Goal: Transaction & Acquisition: Download file/media

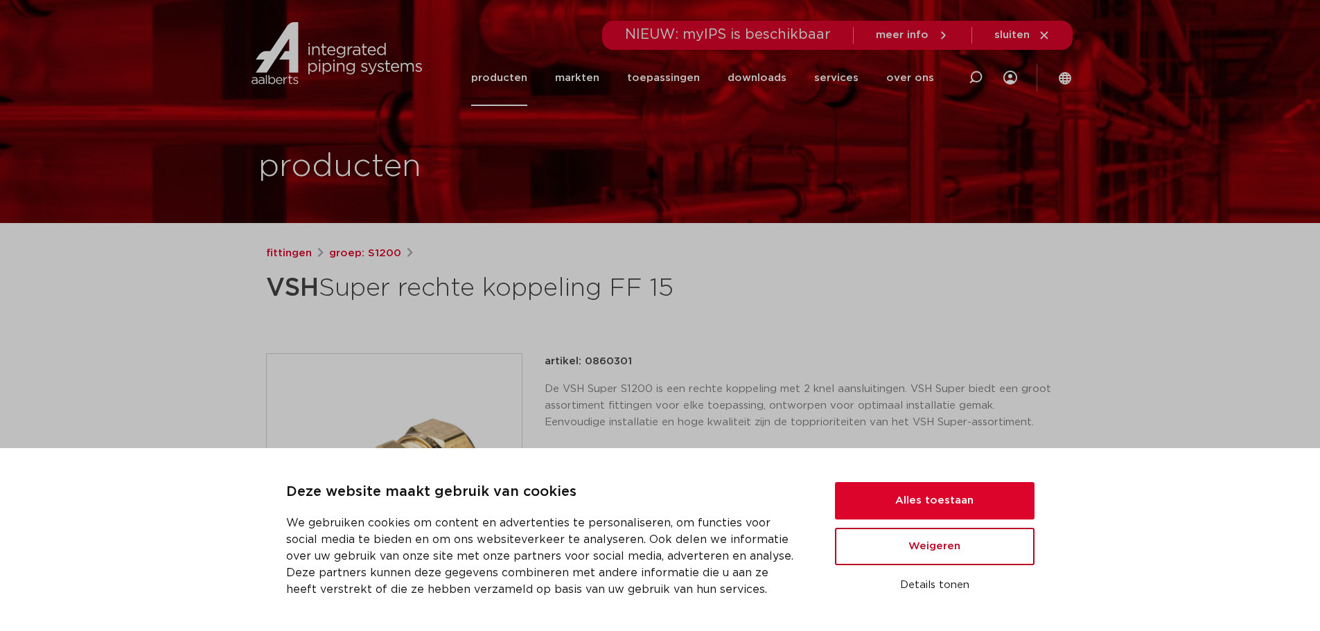
click at [960, 554] on button "Weigeren" at bounding box center [935, 546] width 200 height 37
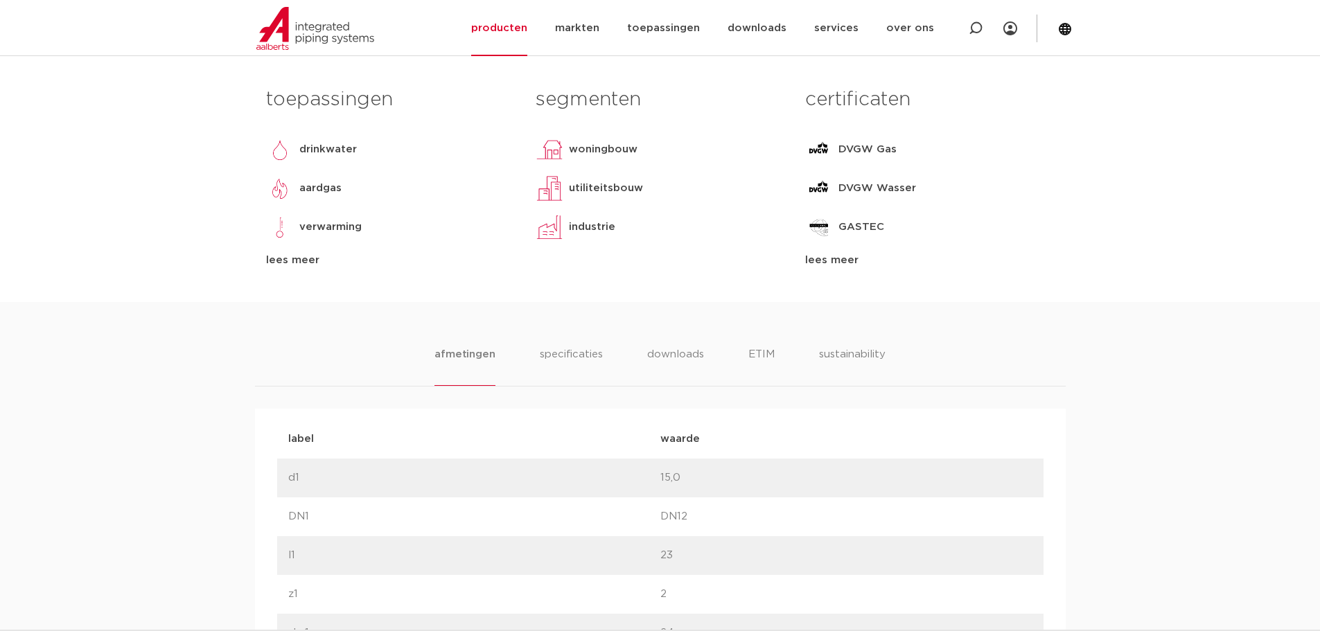
scroll to position [762, 0]
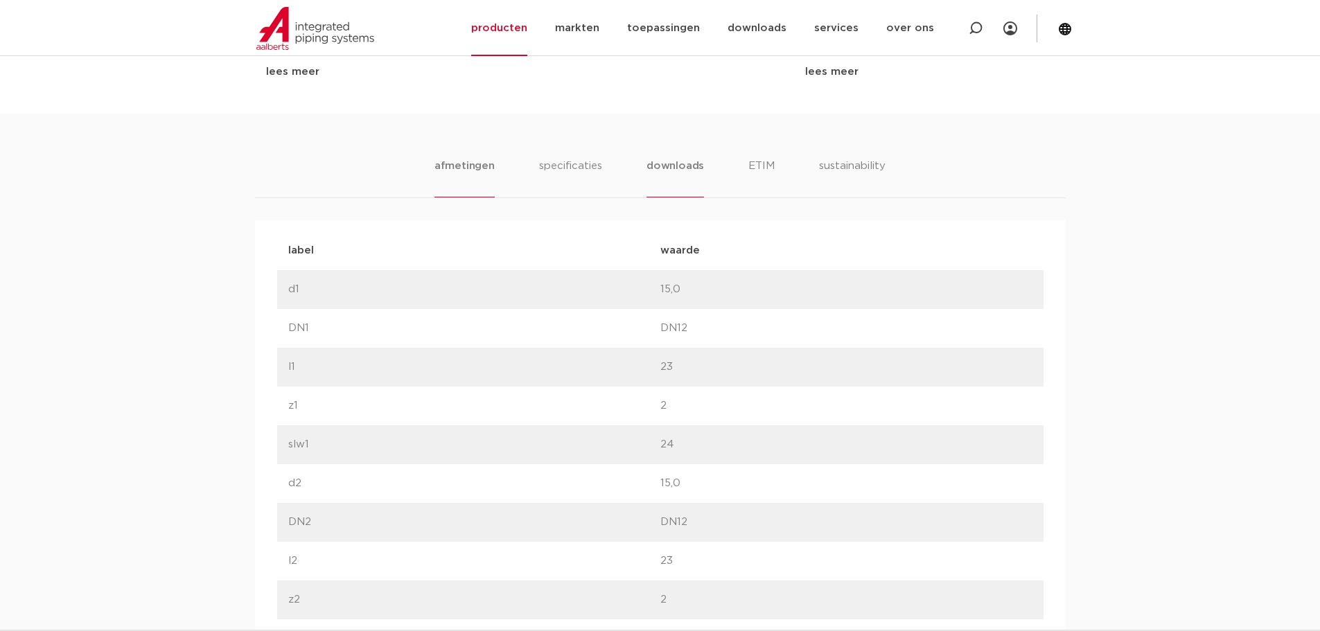
click at [669, 165] on li "downloads" at bounding box center [676, 178] width 58 height 40
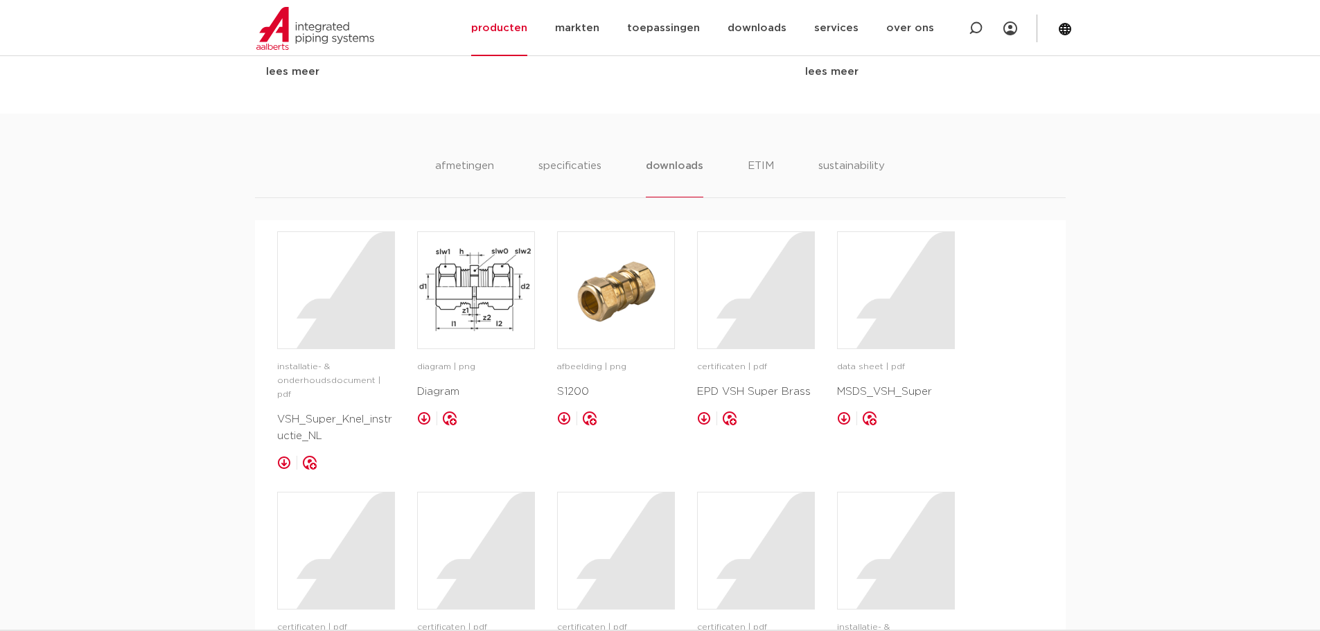
drag, startPoint x: 674, startPoint y: 181, endPoint x: 1218, endPoint y: 374, distance: 577.1
click at [1218, 374] on div "afmetingen specificaties downloads ETIM sustainability [GEOGRAPHIC_DATA] specif…" at bounding box center [660, 544] width 1320 height 861
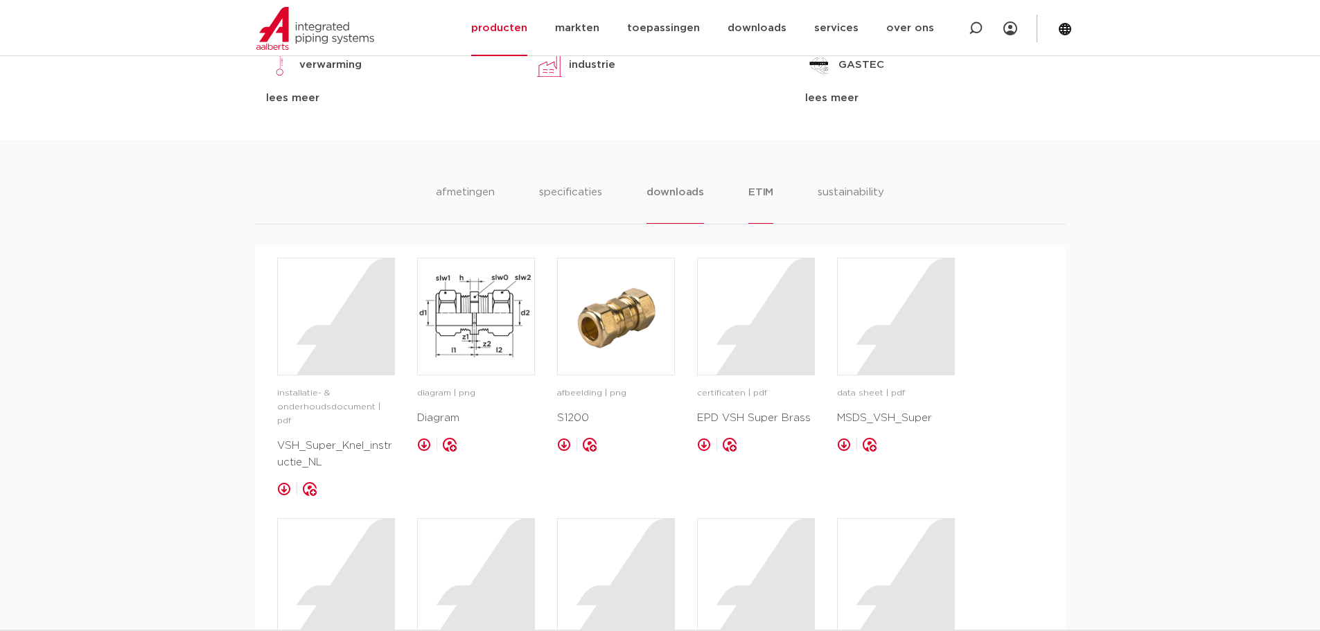
click at [761, 191] on li "ETIM" at bounding box center [760, 204] width 25 height 40
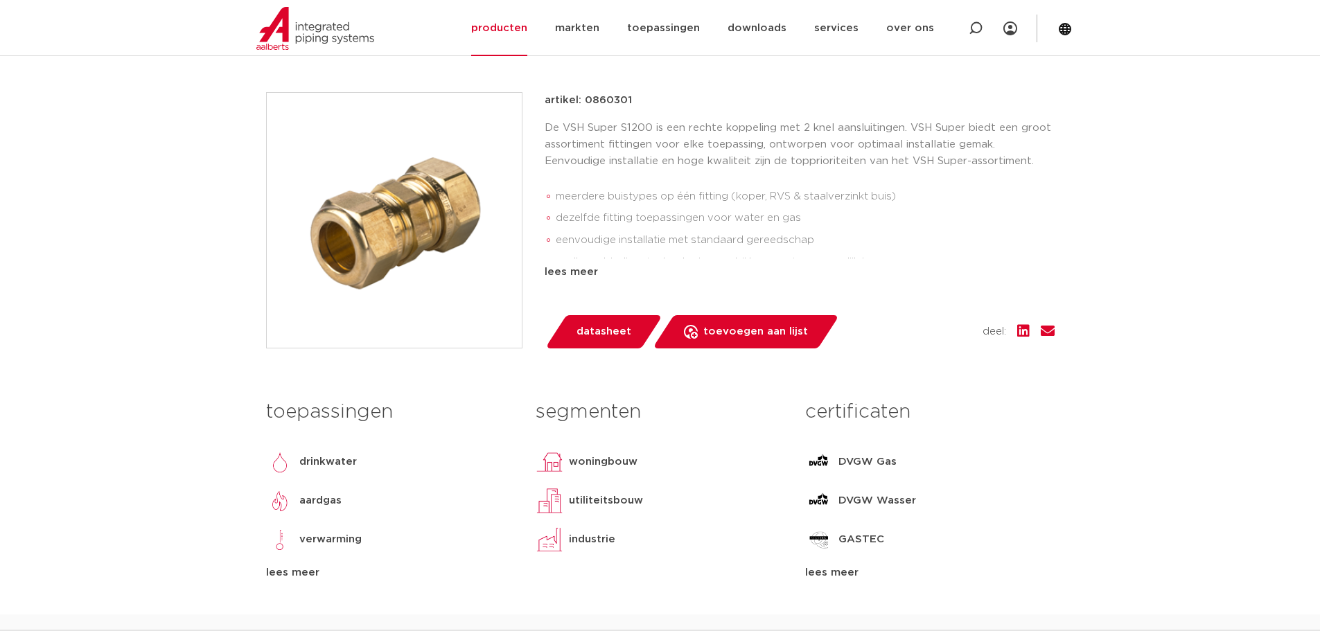
scroll to position [528, 0]
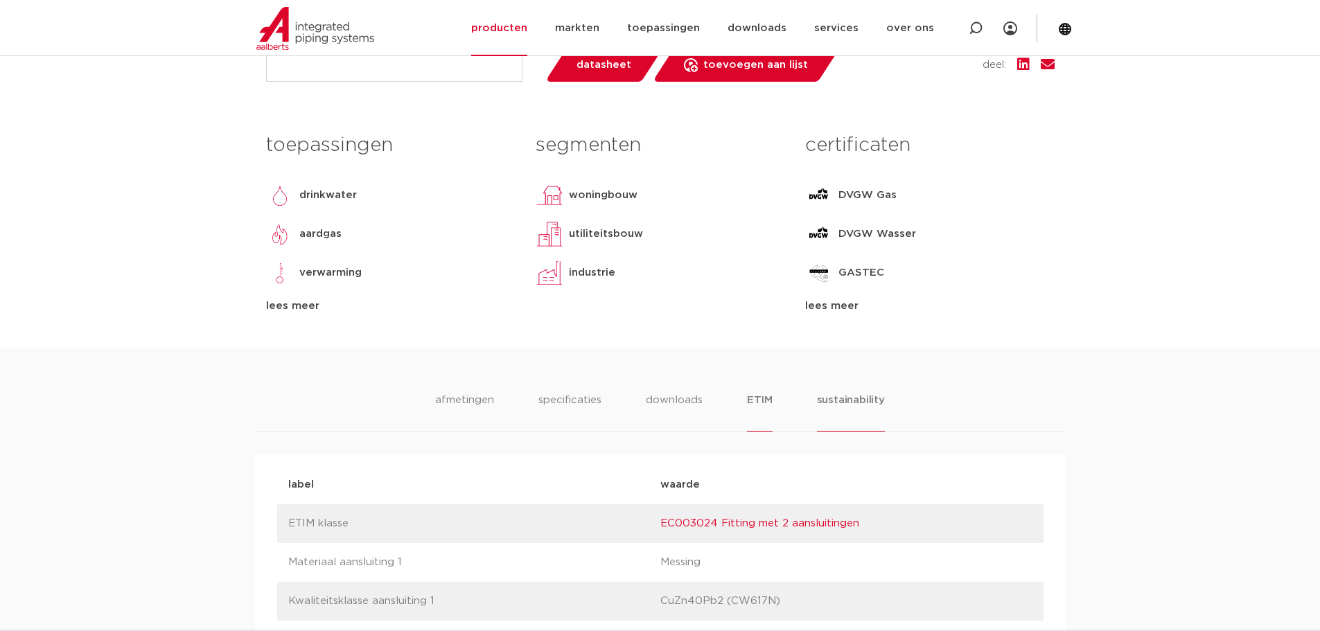
click at [861, 397] on li "sustainability" at bounding box center [851, 412] width 68 height 40
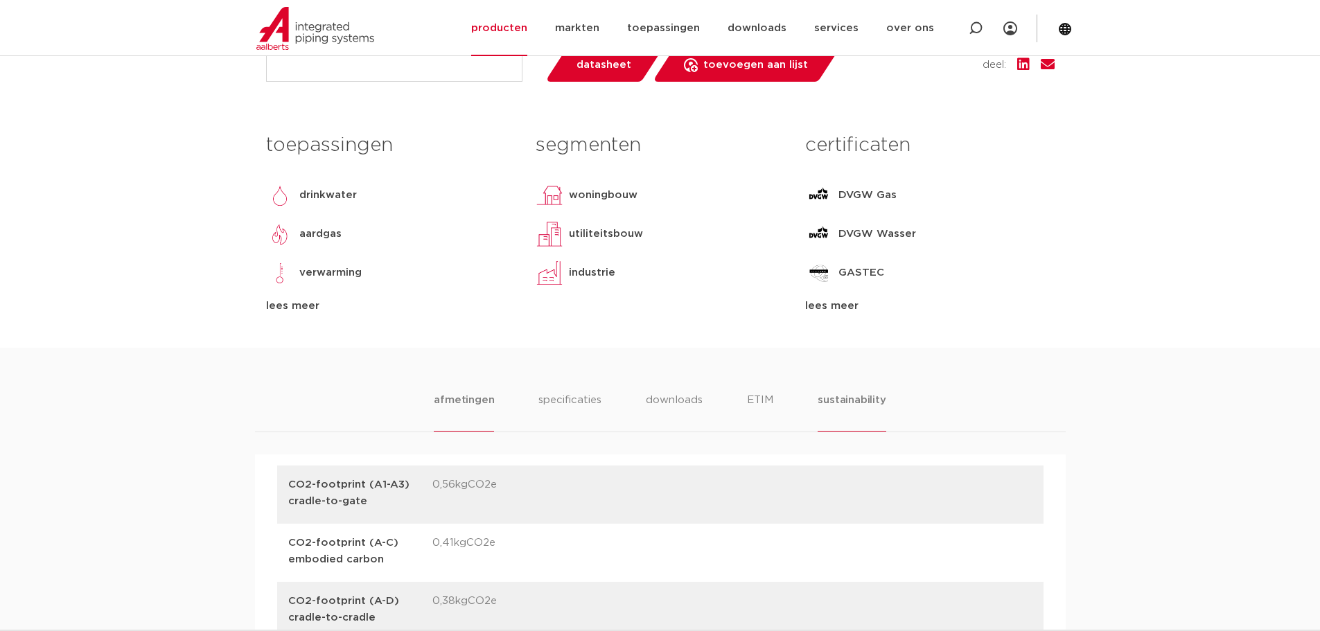
click at [456, 401] on li "afmetingen" at bounding box center [464, 412] width 60 height 40
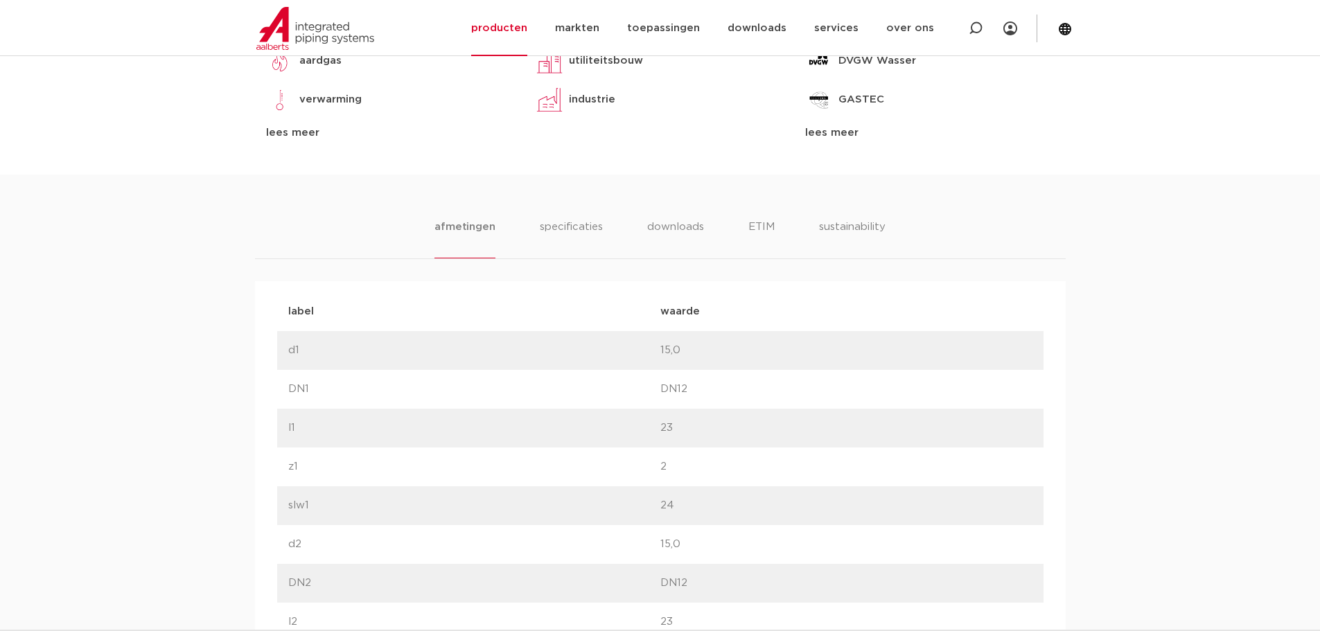
scroll to position [677, 0]
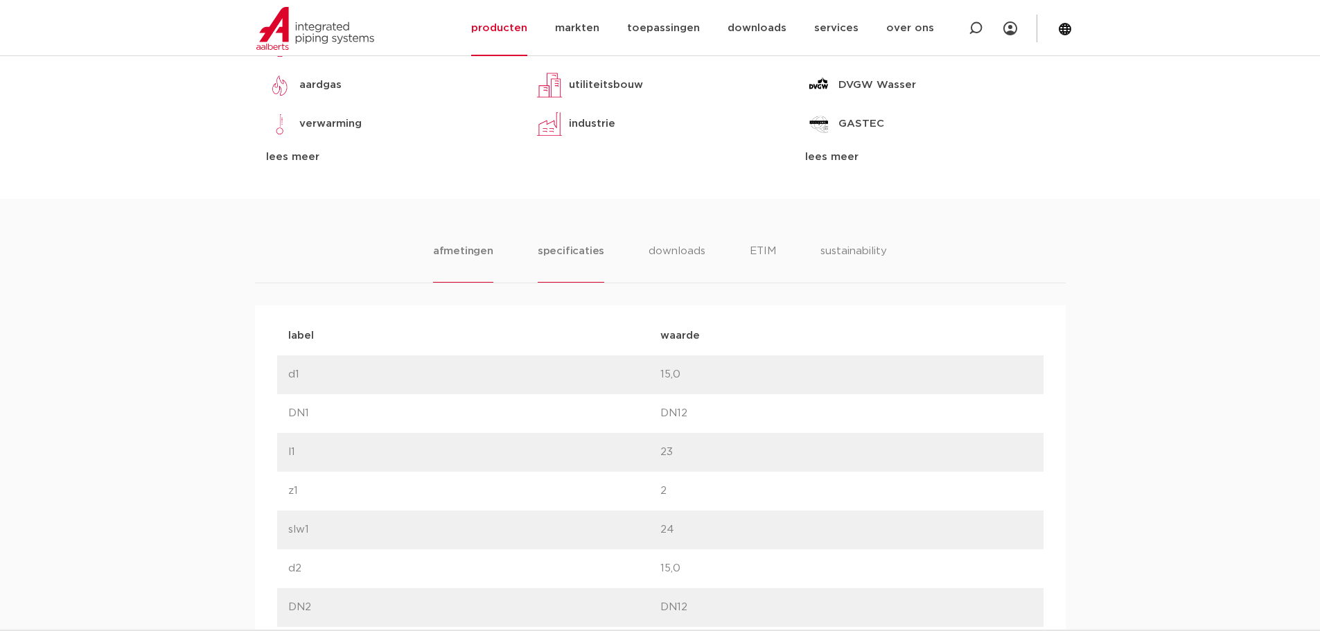
click at [570, 249] on li "specificaties" at bounding box center [571, 263] width 67 height 40
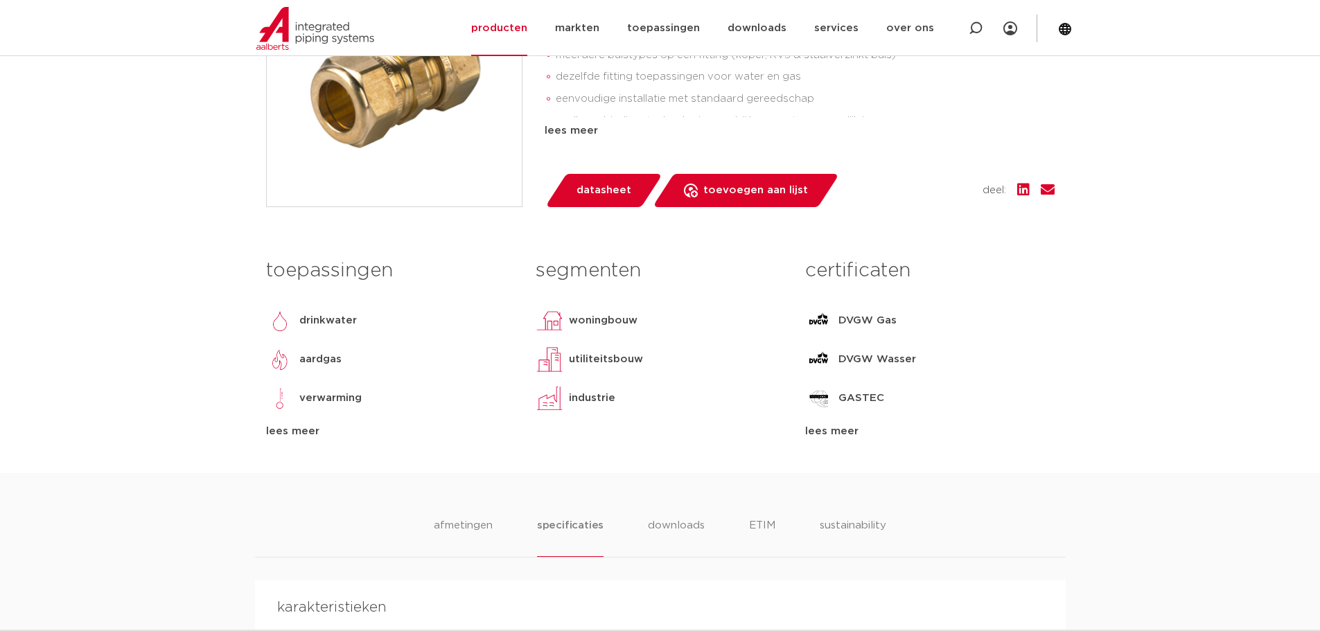
scroll to position [400, 0]
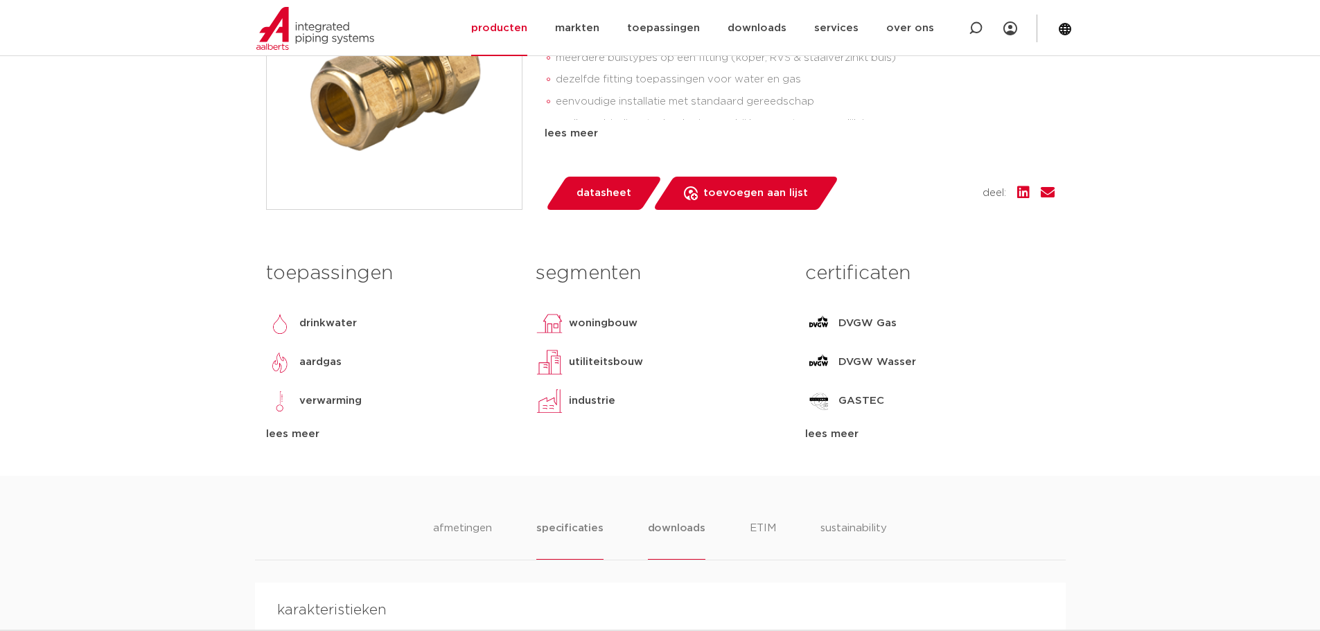
click at [680, 529] on li "downloads" at bounding box center [677, 540] width 58 height 40
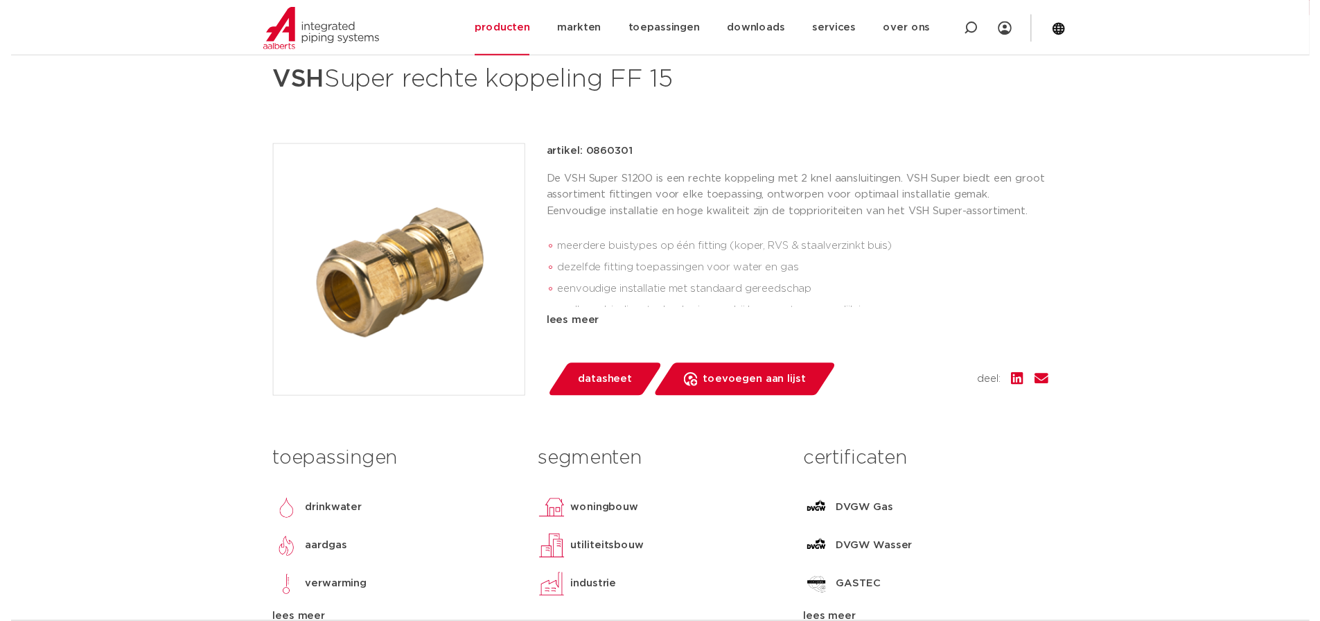
scroll to position [192, 0]
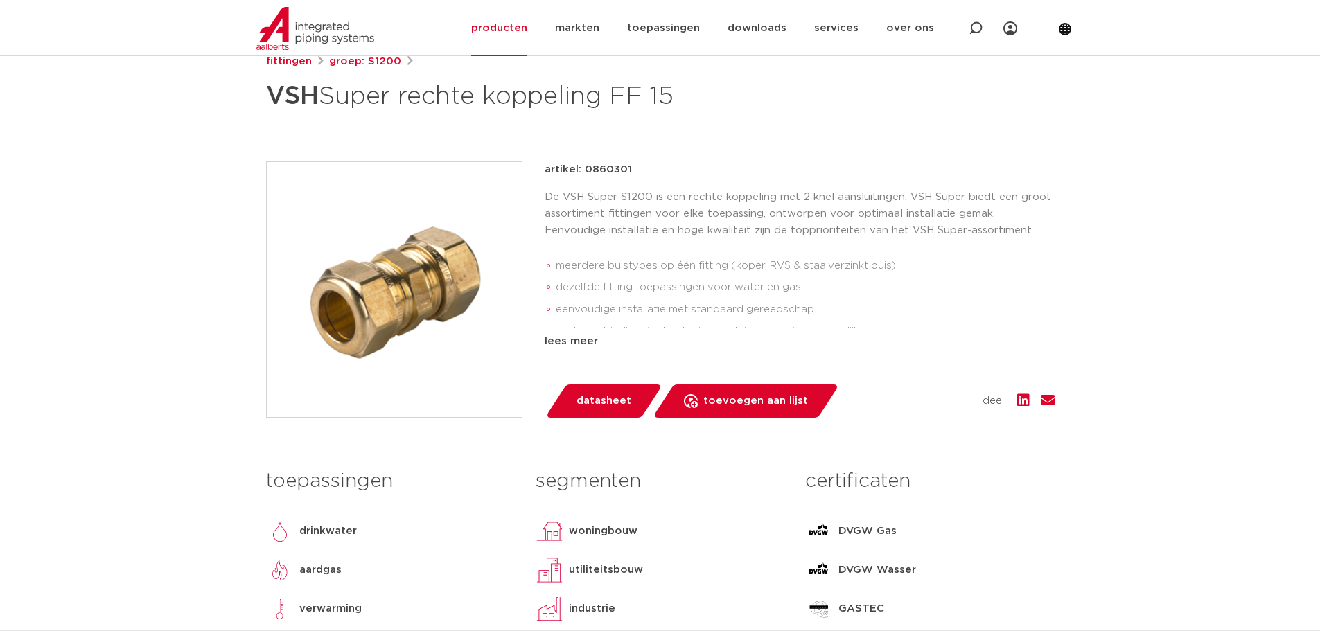
click at [601, 392] on span "datasheet" at bounding box center [604, 401] width 55 height 22
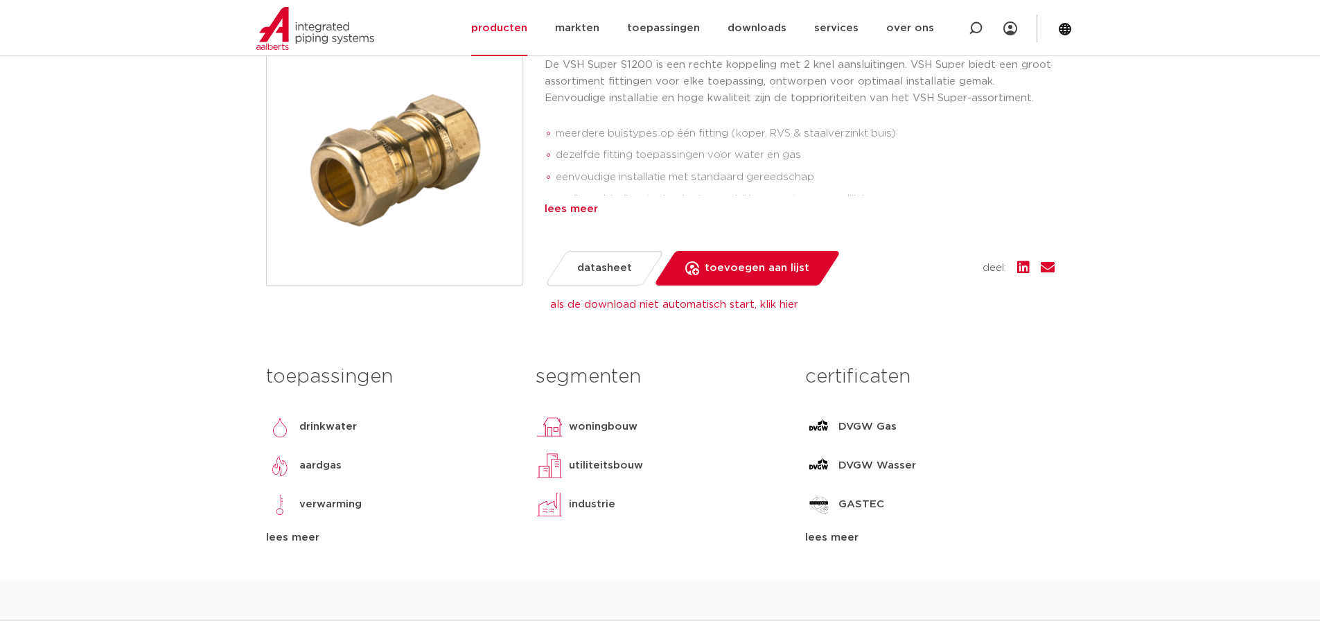
scroll to position [331, 0]
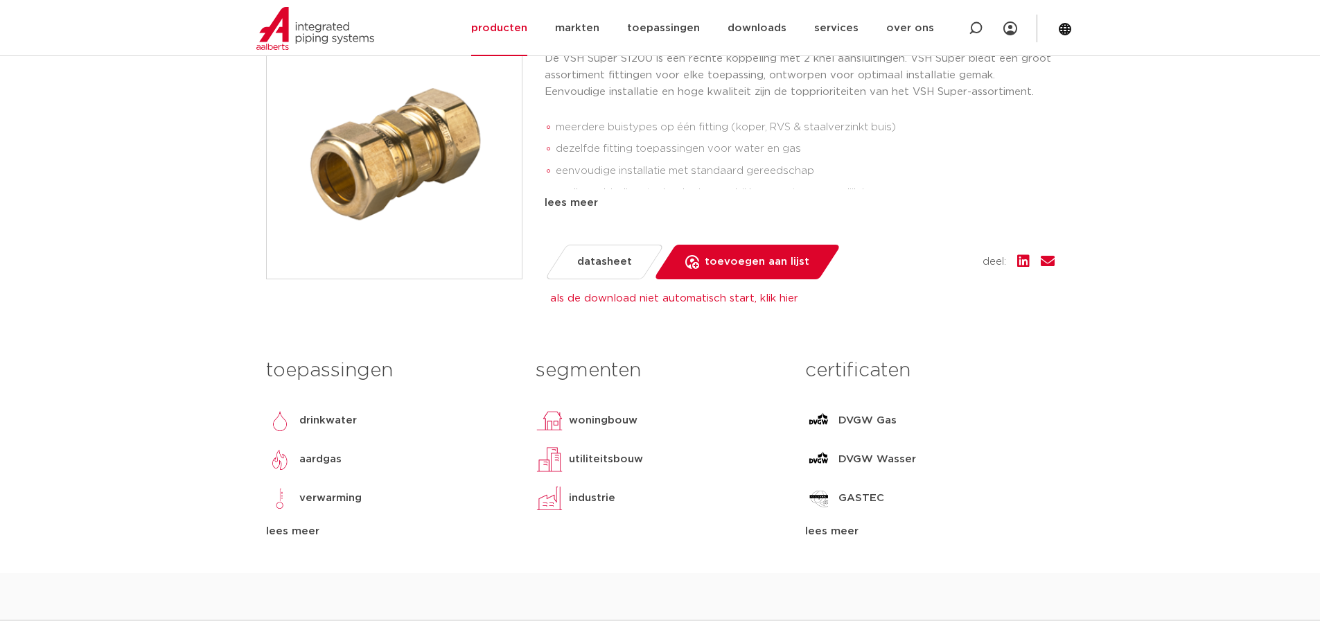
click at [314, 419] on p "drinkwater" at bounding box center [328, 420] width 58 height 17
click at [275, 421] on img at bounding box center [280, 421] width 28 height 28
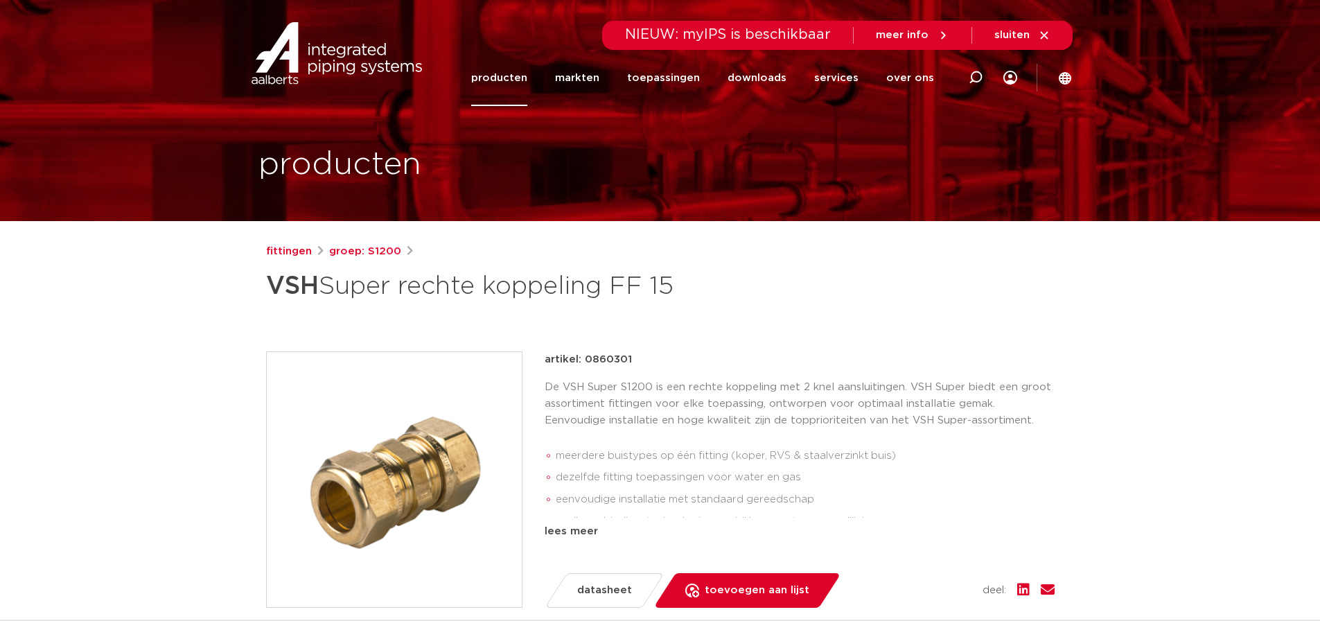
scroll to position [0, 0]
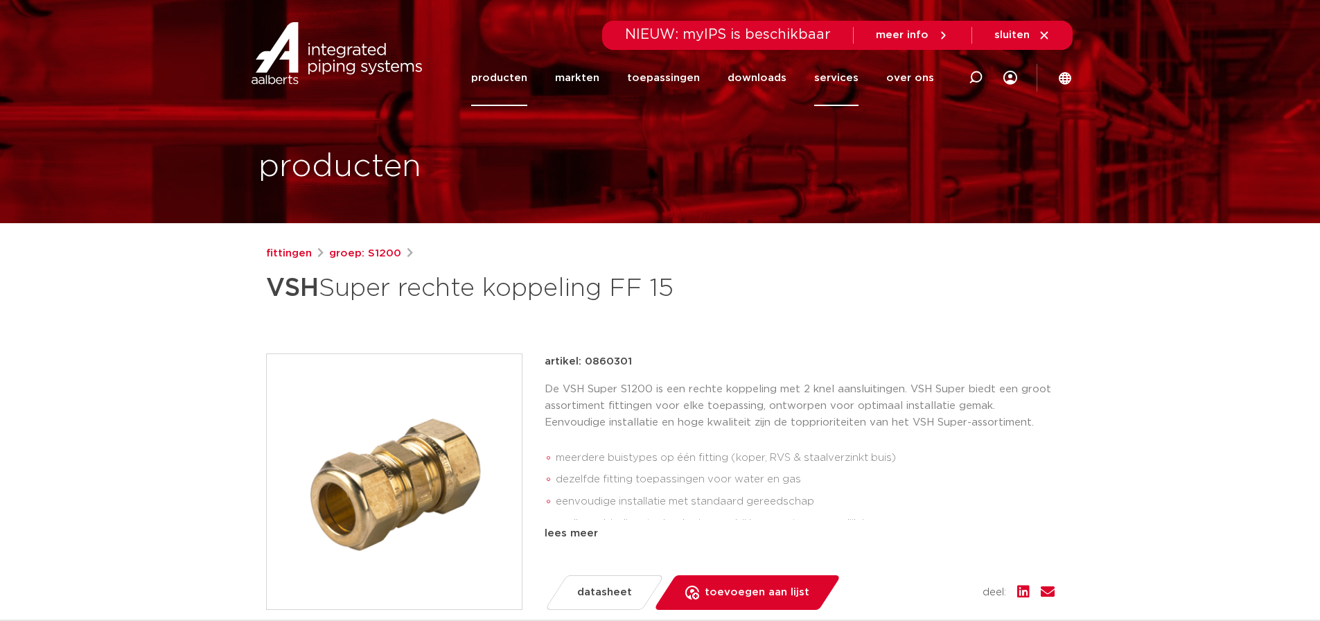
click at [853, 74] on link "services" at bounding box center [836, 78] width 44 height 56
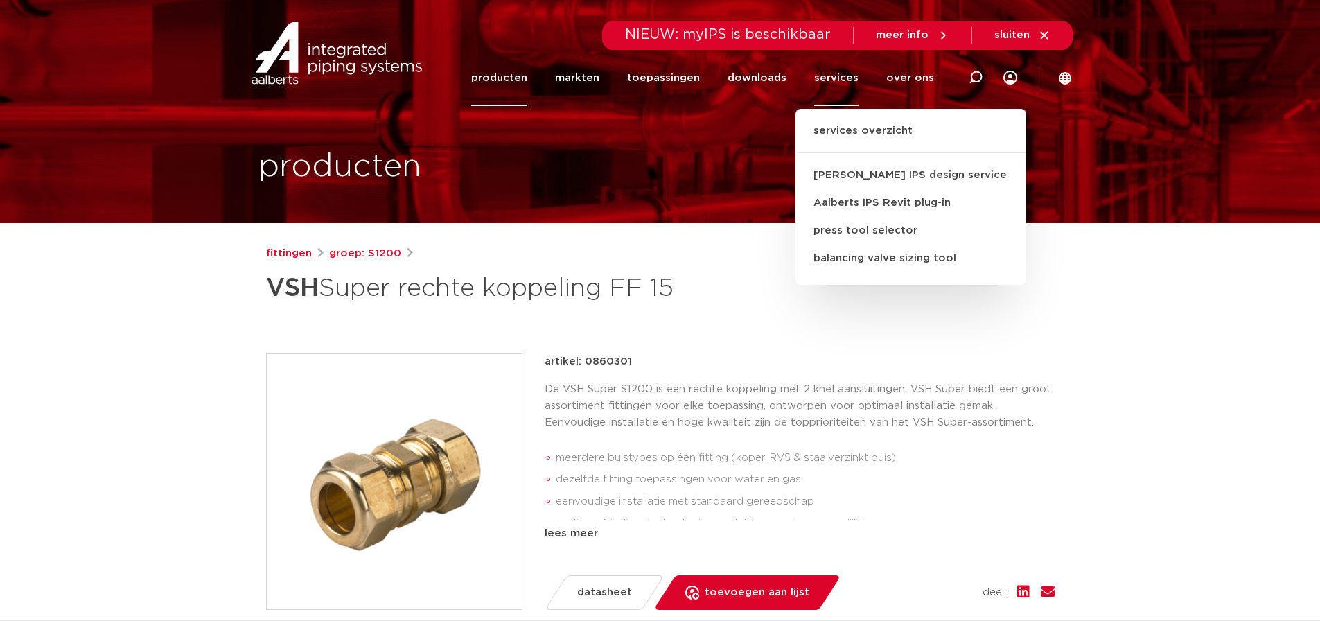
drag, startPoint x: 853, startPoint y: 74, endPoint x: 783, endPoint y: 281, distance: 218.7
click at [783, 290] on h1 "VSH Super rechte koppeling FF 15" at bounding box center [526, 288] width 520 height 42
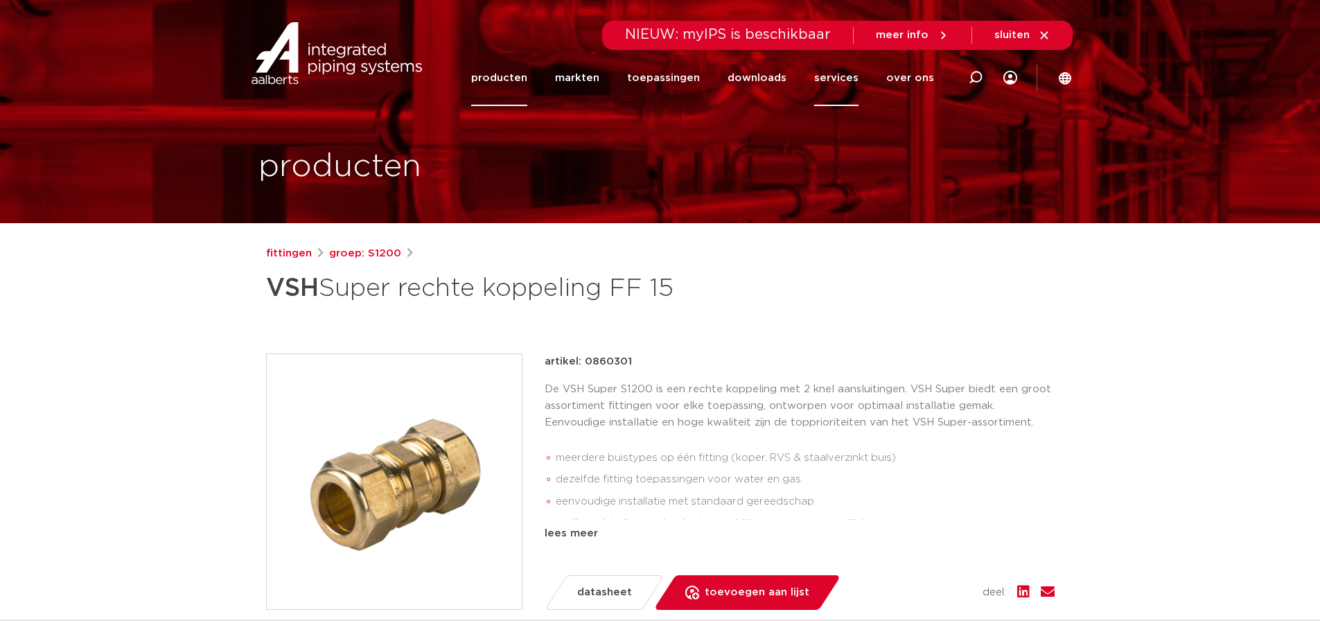
click at [825, 79] on link "services" at bounding box center [836, 78] width 44 height 56
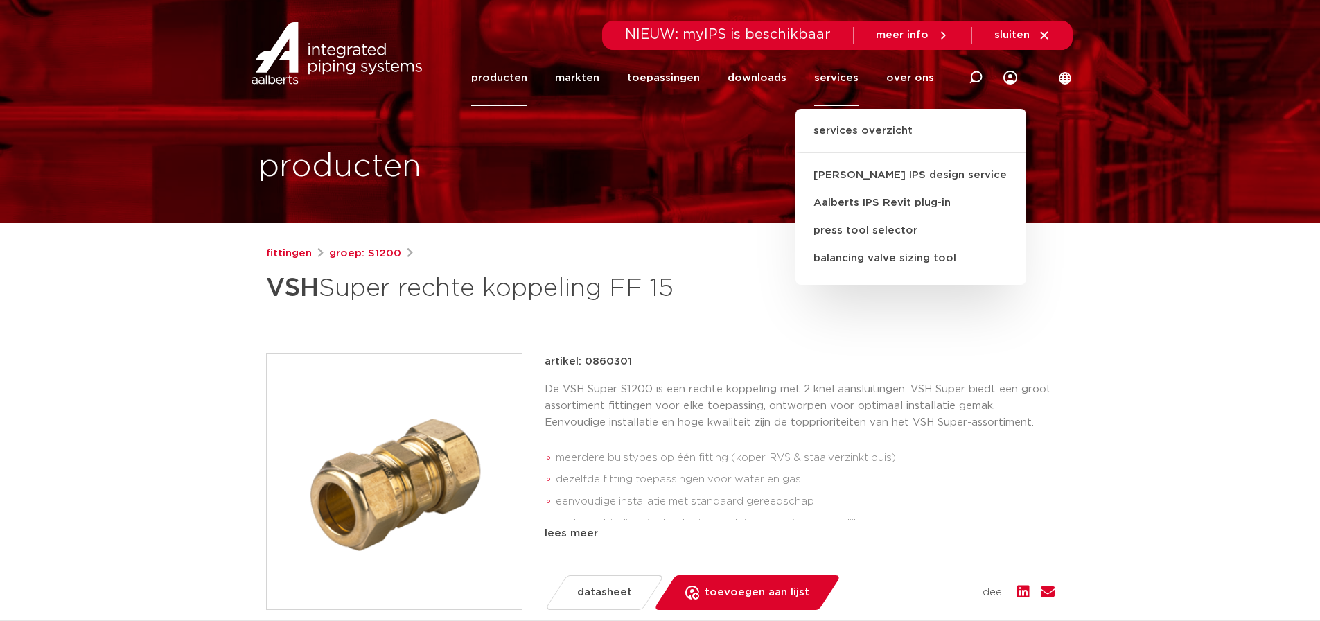
drag, startPoint x: 825, startPoint y: 79, endPoint x: 780, endPoint y: 292, distance: 218.3
click at [780, 292] on h1 "VSH Super rechte koppeling FF 15" at bounding box center [526, 288] width 520 height 42
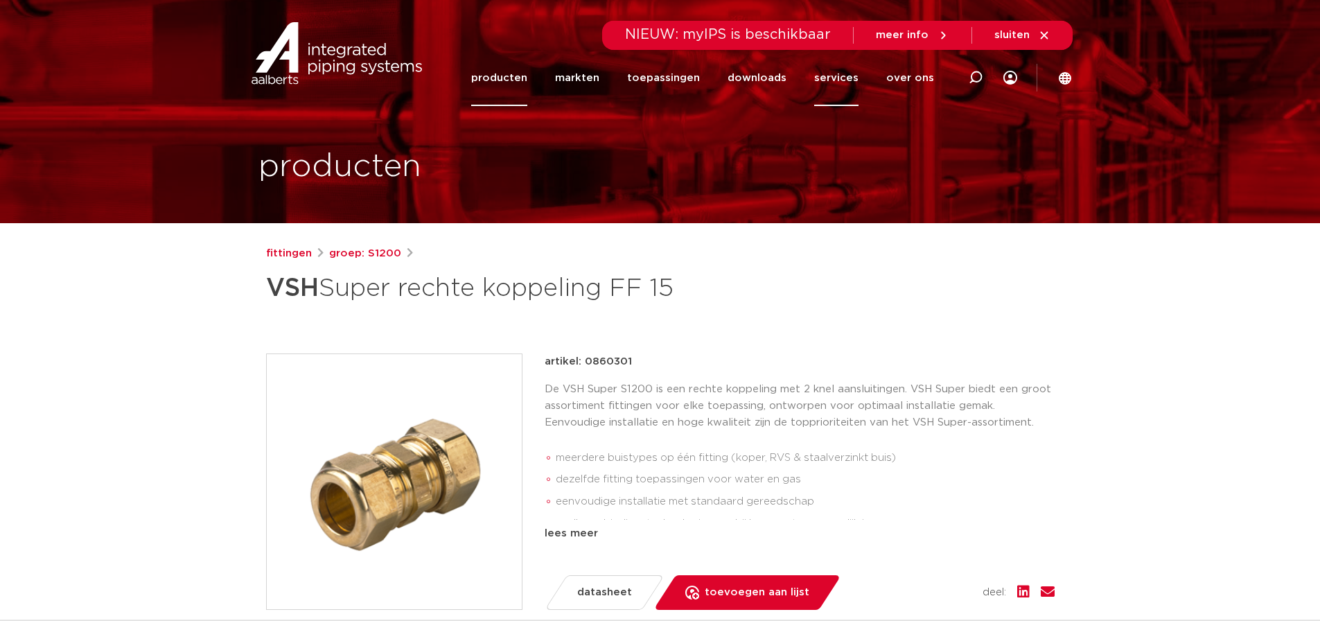
click at [848, 78] on link "services" at bounding box center [836, 78] width 44 height 56
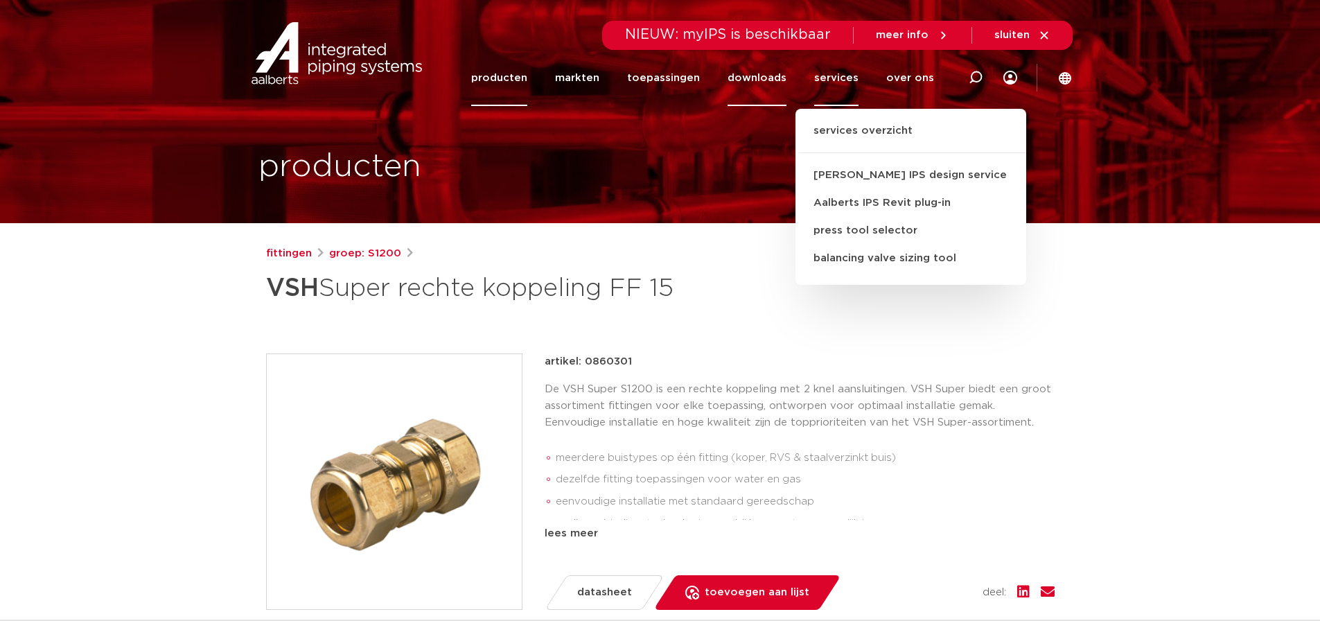
click at [779, 80] on link "downloads" at bounding box center [757, 78] width 59 height 56
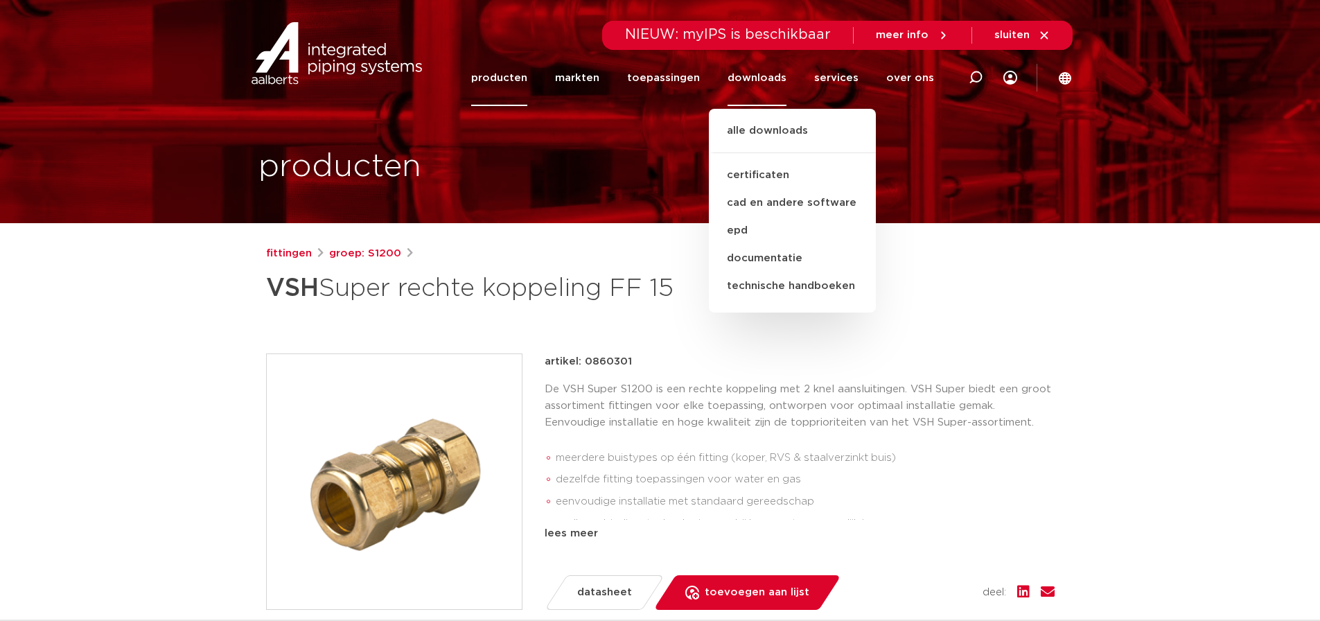
drag, startPoint x: 779, startPoint y: 80, endPoint x: 743, endPoint y: 335, distance: 257.6
click at [743, 335] on div "fittingen groep: S1200 VSH Super rechte koppeling FF 15" at bounding box center [660, 574] width 811 height 658
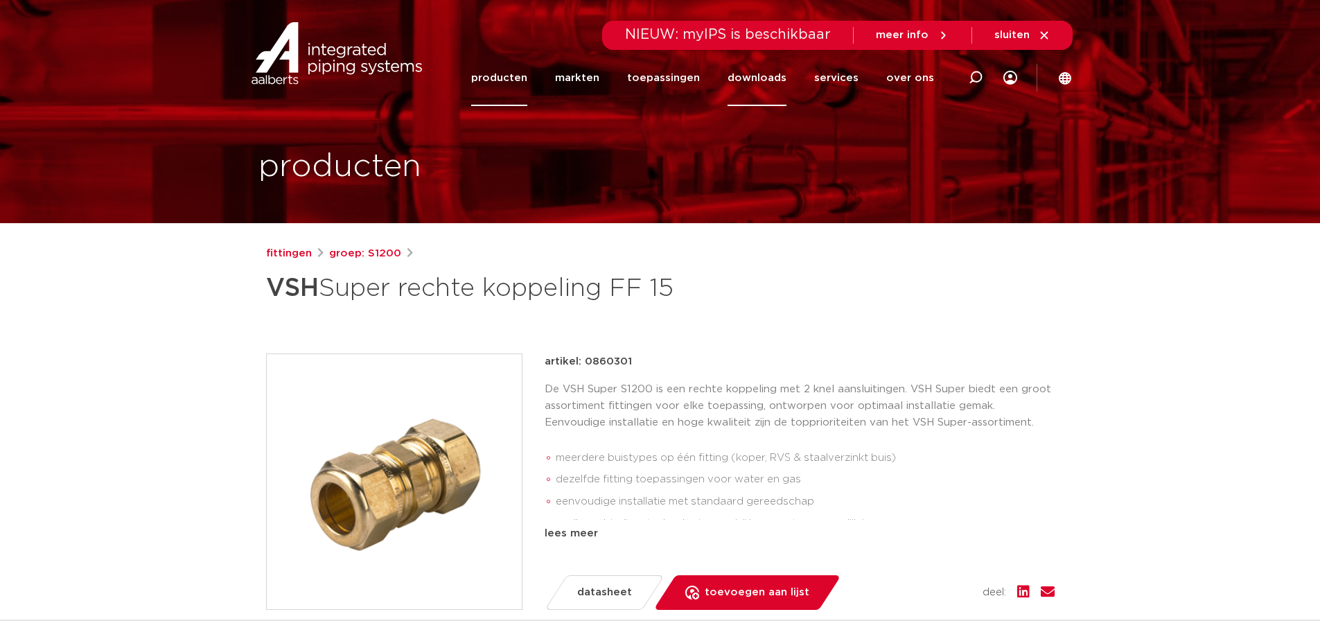
click at [756, 75] on link "downloads" at bounding box center [757, 78] width 59 height 56
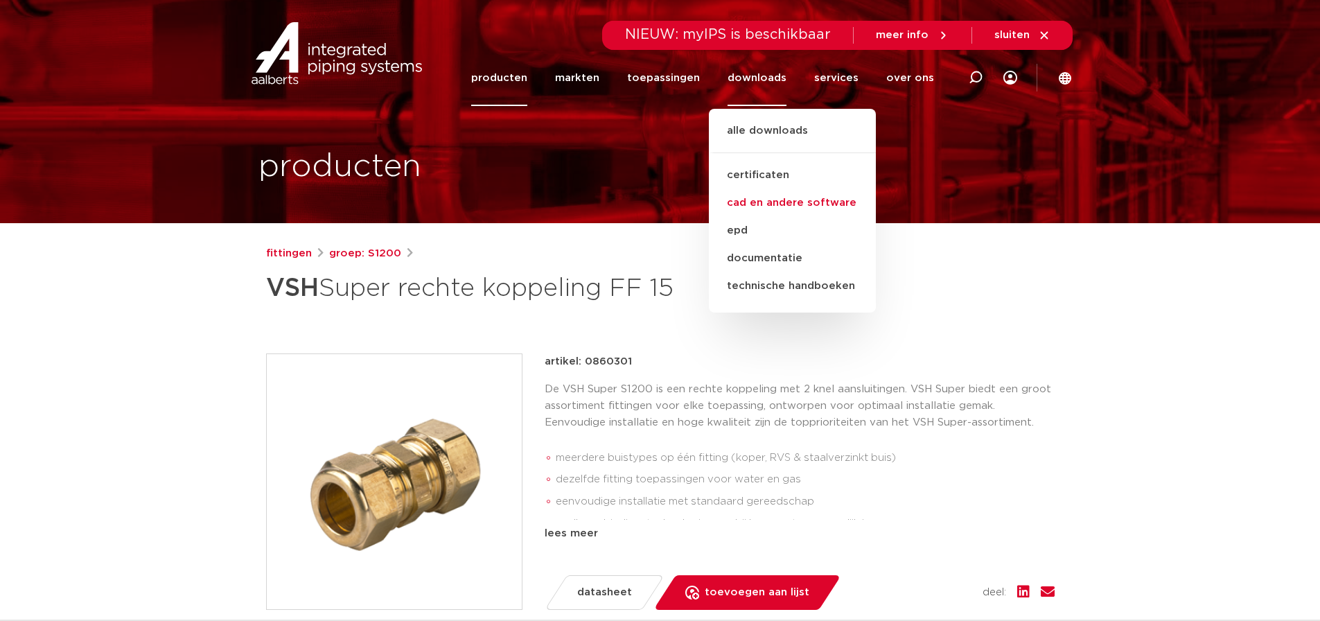
click at [771, 202] on link "cad en andere software" at bounding box center [792, 203] width 167 height 28
